Goal: Task Accomplishment & Management: Manage account settings

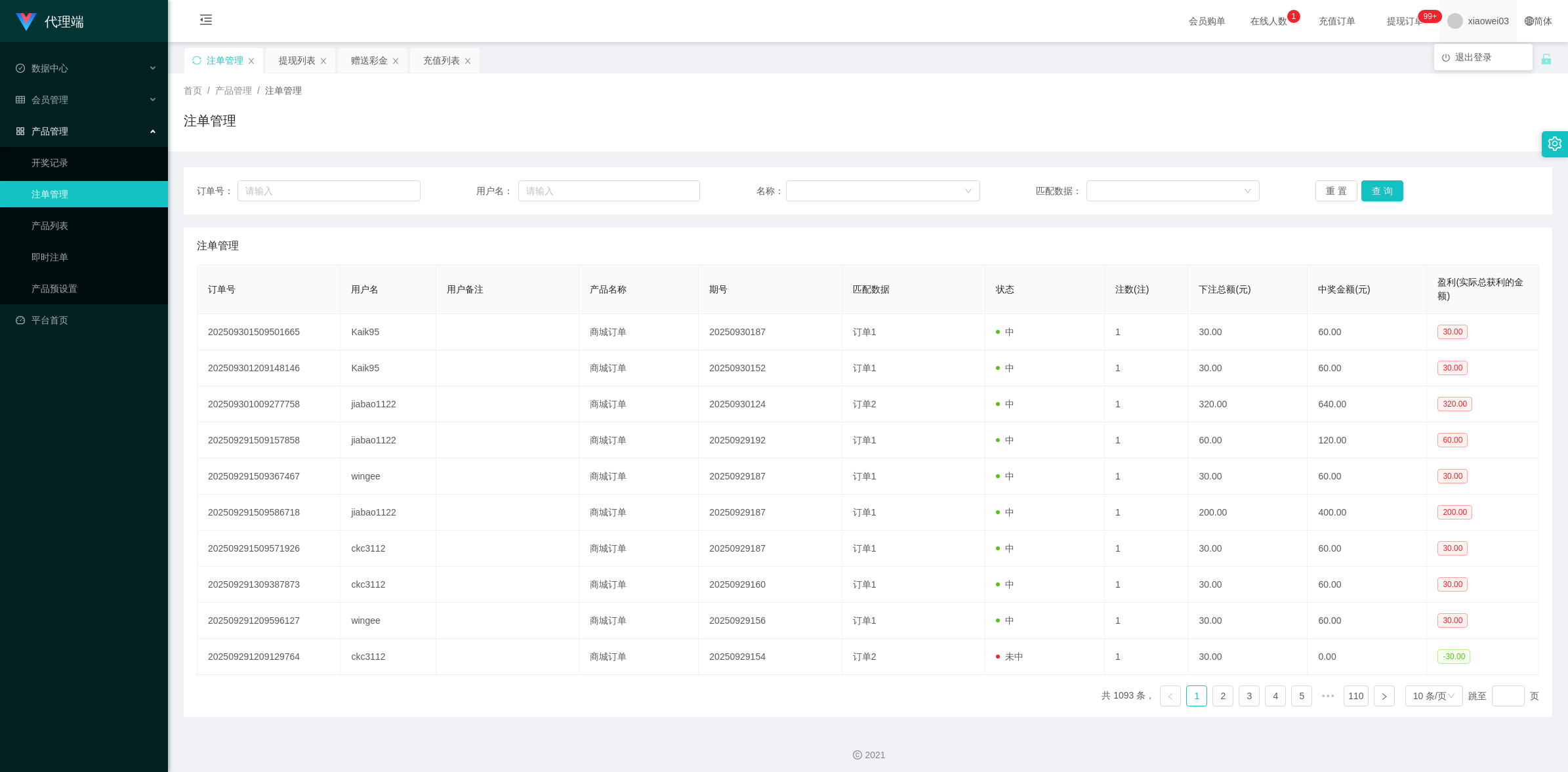
click at [1450, 19] on span at bounding box center [1455, 21] width 16 height 16
click at [1470, 14] on span "xiaowei03" at bounding box center [1488, 21] width 41 height 42
click at [1157, 118] on div "注单管理" at bounding box center [868, 126] width 1368 height 31
click at [933, 112] on div "注单管理" at bounding box center [868, 126] width 1368 height 31
click at [1464, 58] on span "退出登录" at bounding box center [1473, 57] width 36 height 10
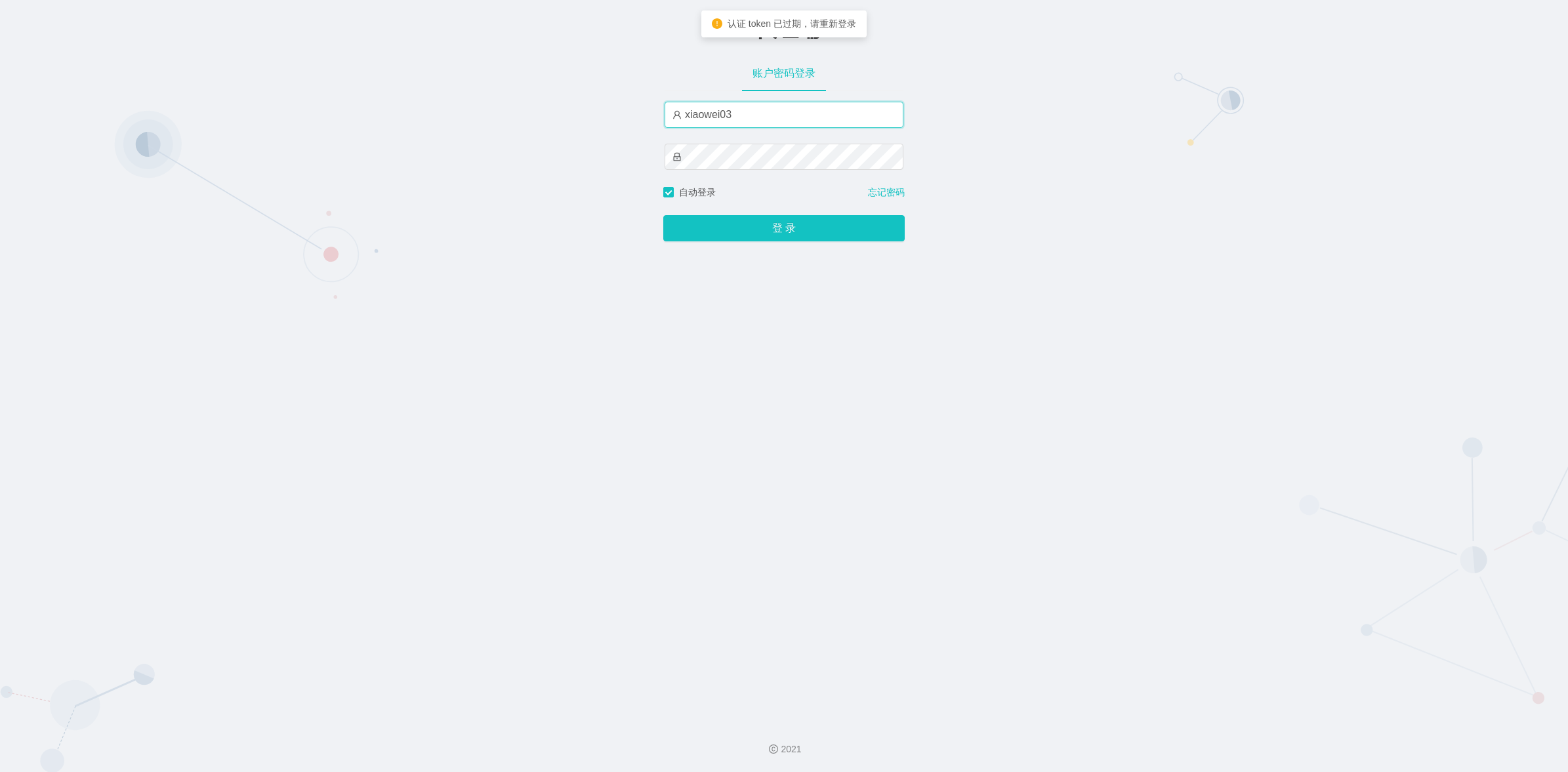
click at [790, 115] on input "xiaowei03" at bounding box center [784, 115] width 239 height 26
type input "xiaowei01"
click at [804, 234] on button "登 录" at bounding box center [784, 228] width 241 height 26
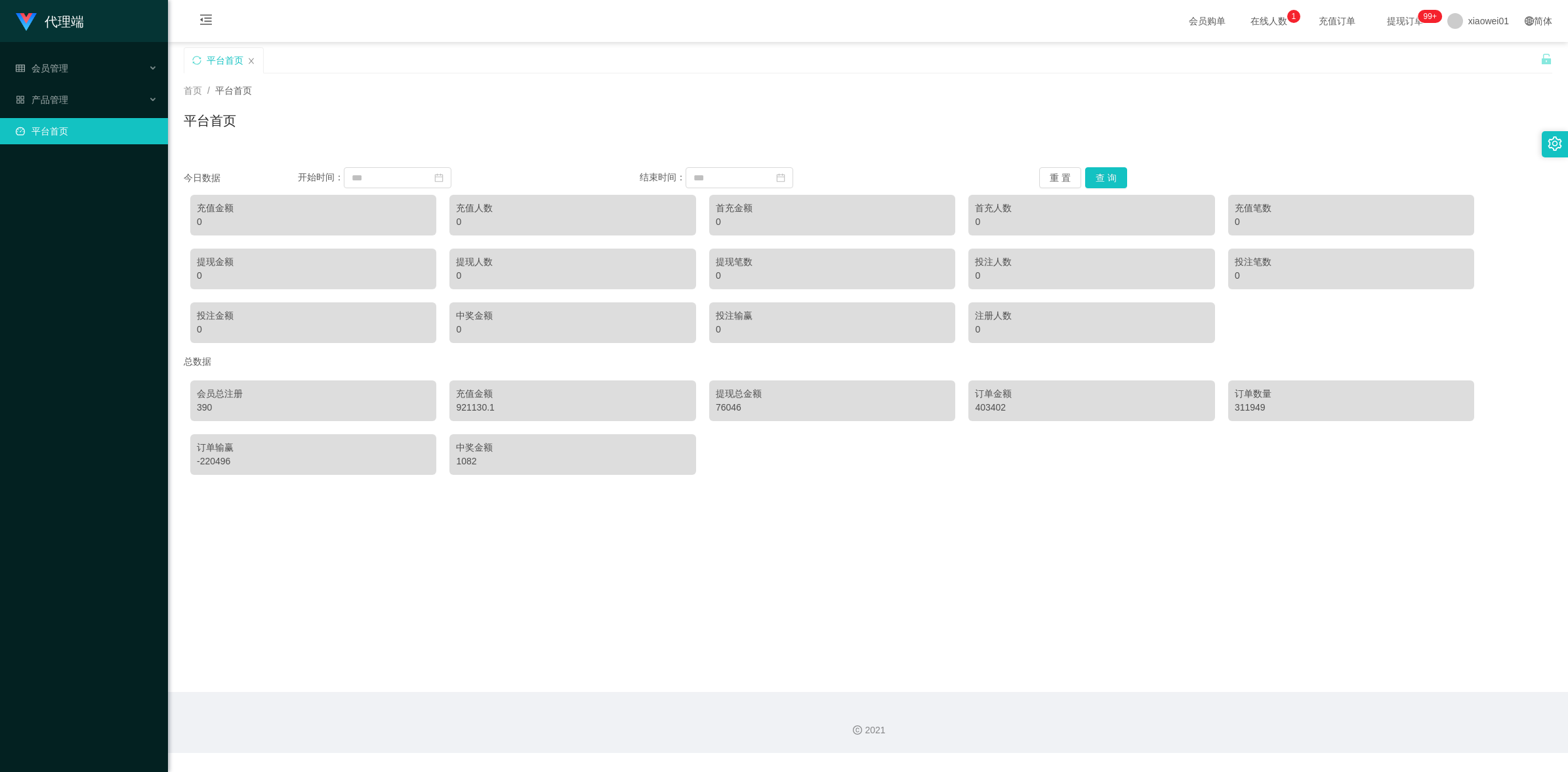
click at [554, 109] on div "首页 / 平台首页 / 平台首页" at bounding box center [868, 112] width 1368 height 57
